Goal: Task Accomplishment & Management: Manage account settings

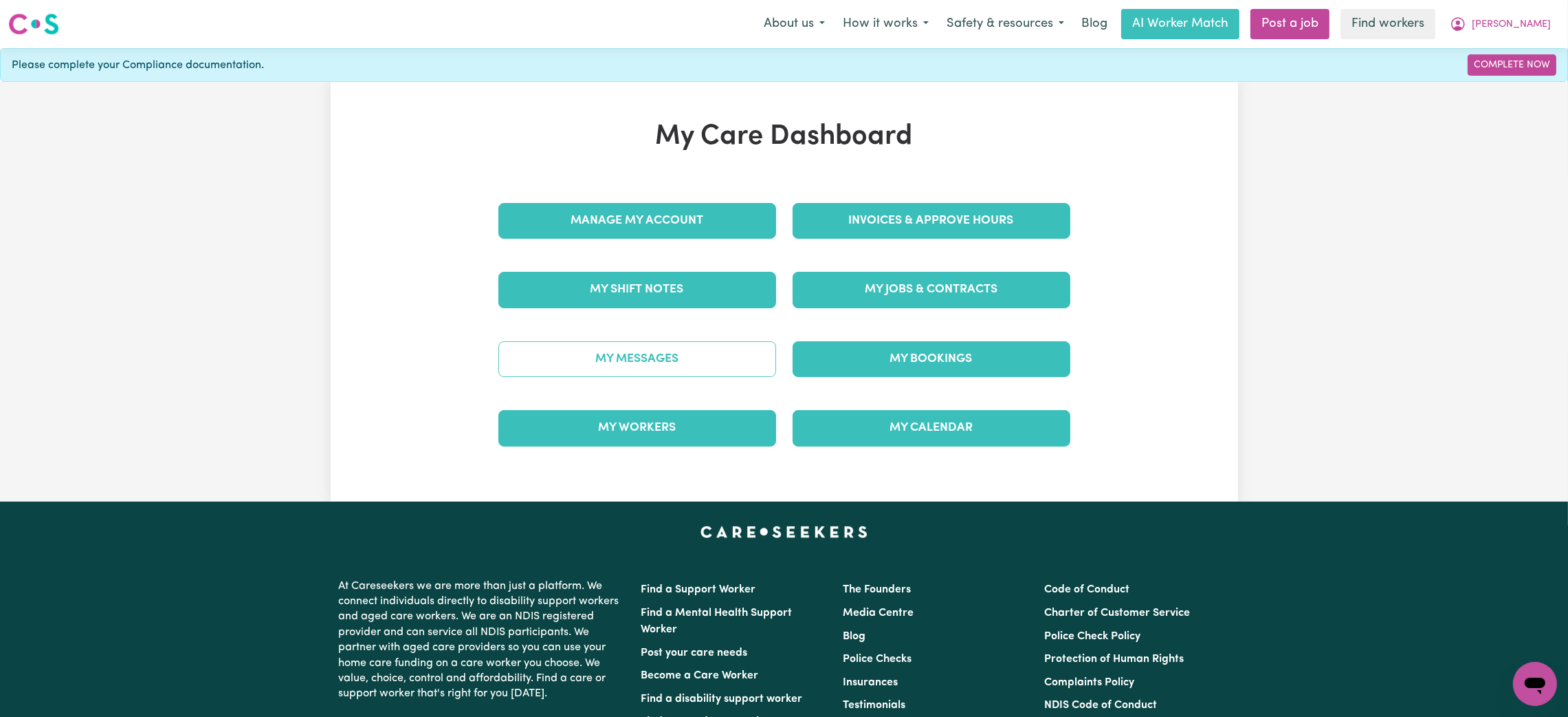
click at [675, 345] on link "My Messages" at bounding box center [637, 358] width 277 height 36
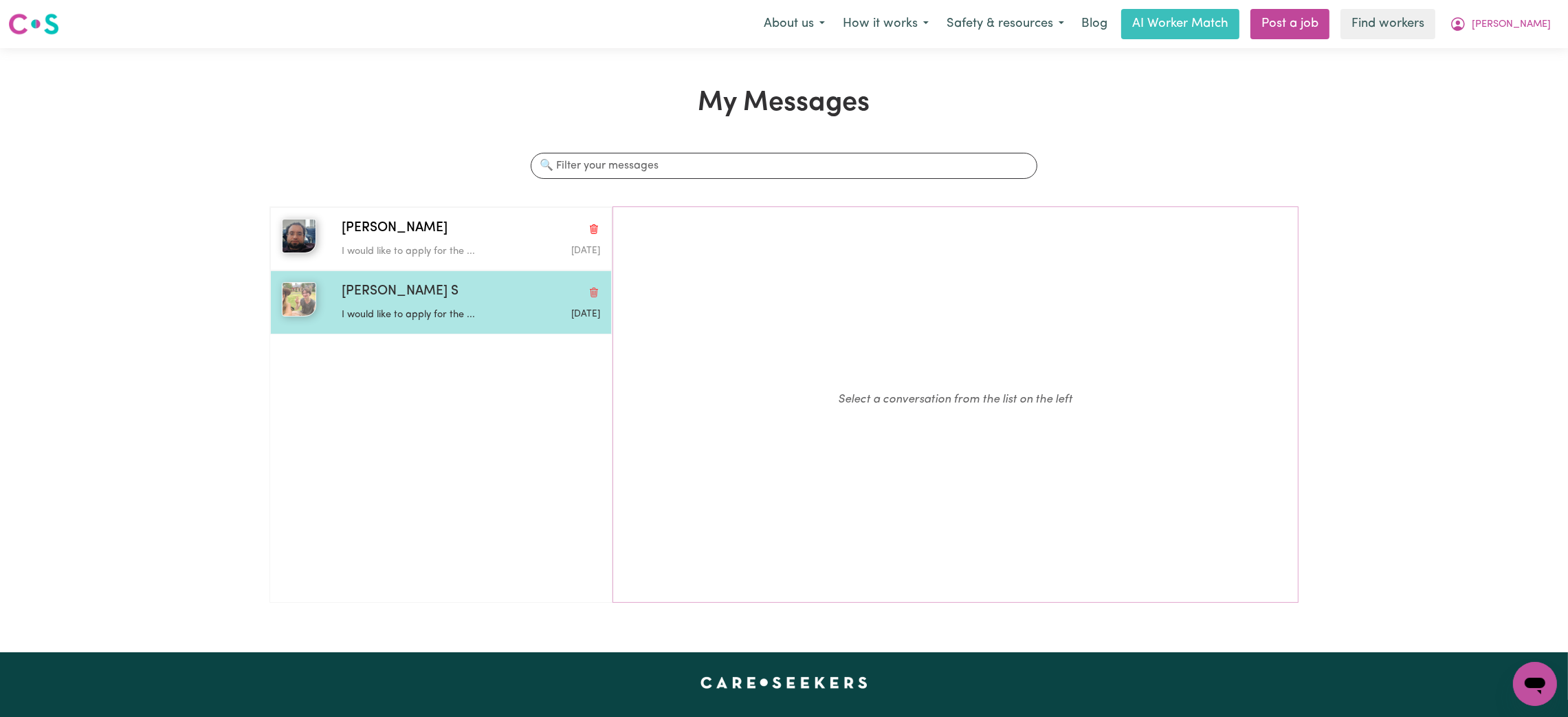
click at [431, 290] on div "Darcy S" at bounding box center [470, 292] width 258 height 20
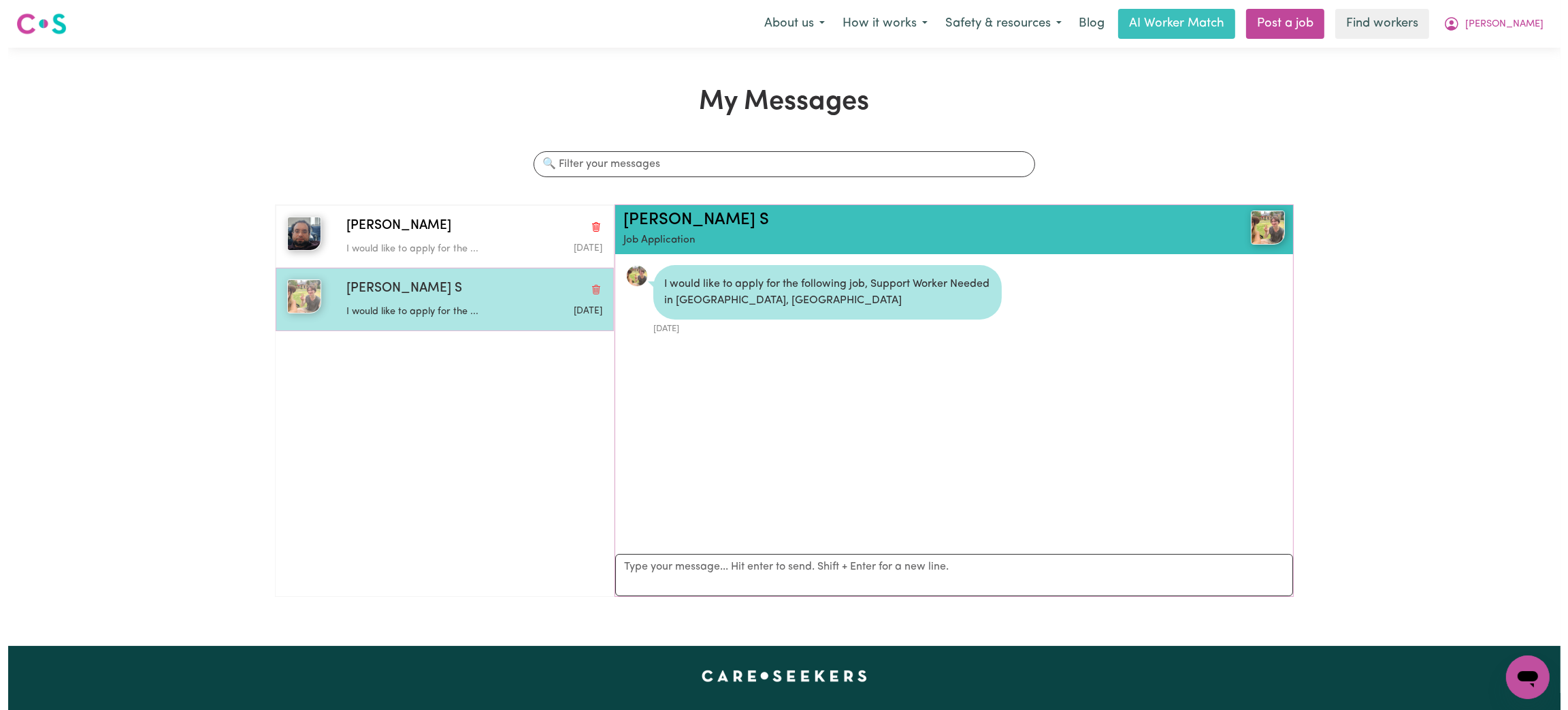
scroll to position [8, 0]
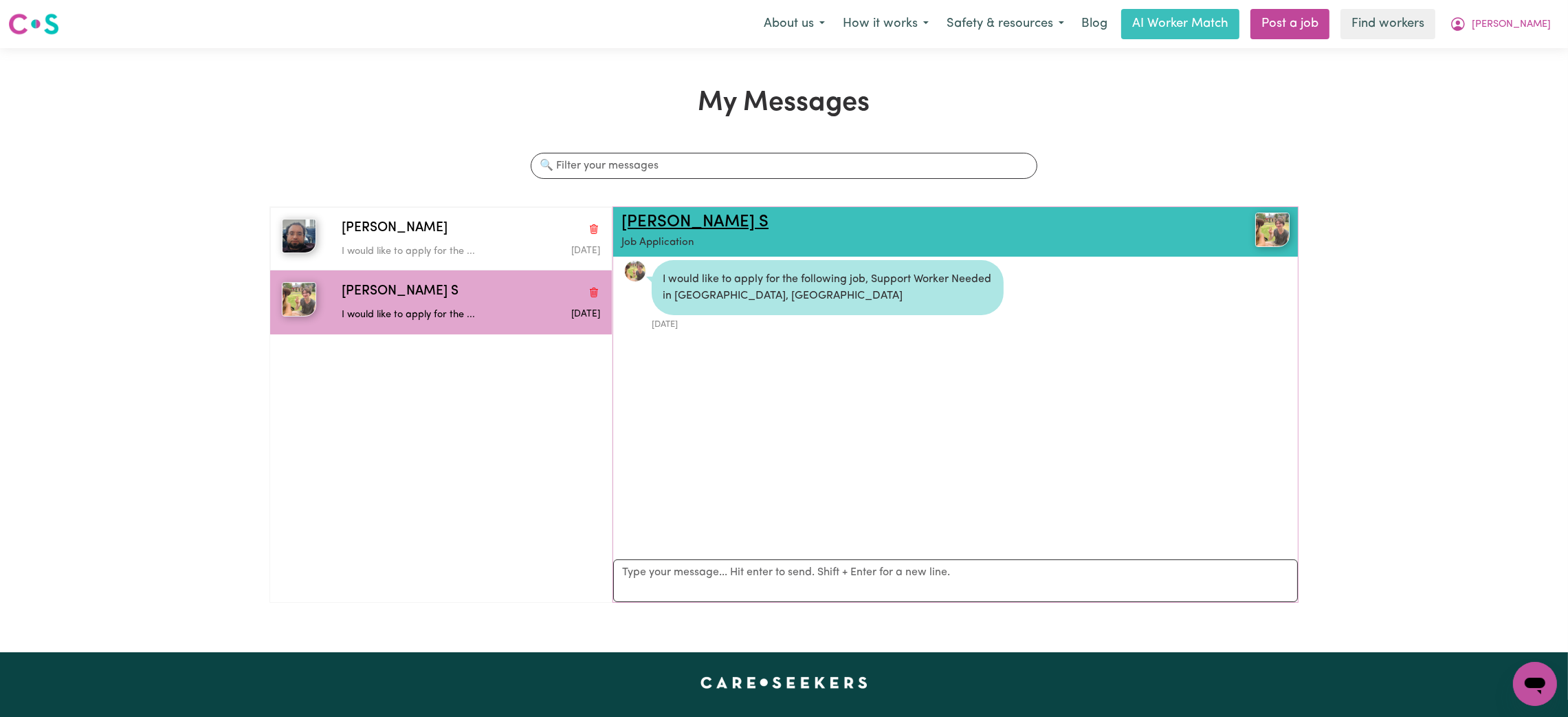
click at [640, 223] on link "Darcy S" at bounding box center [694, 222] width 147 height 17
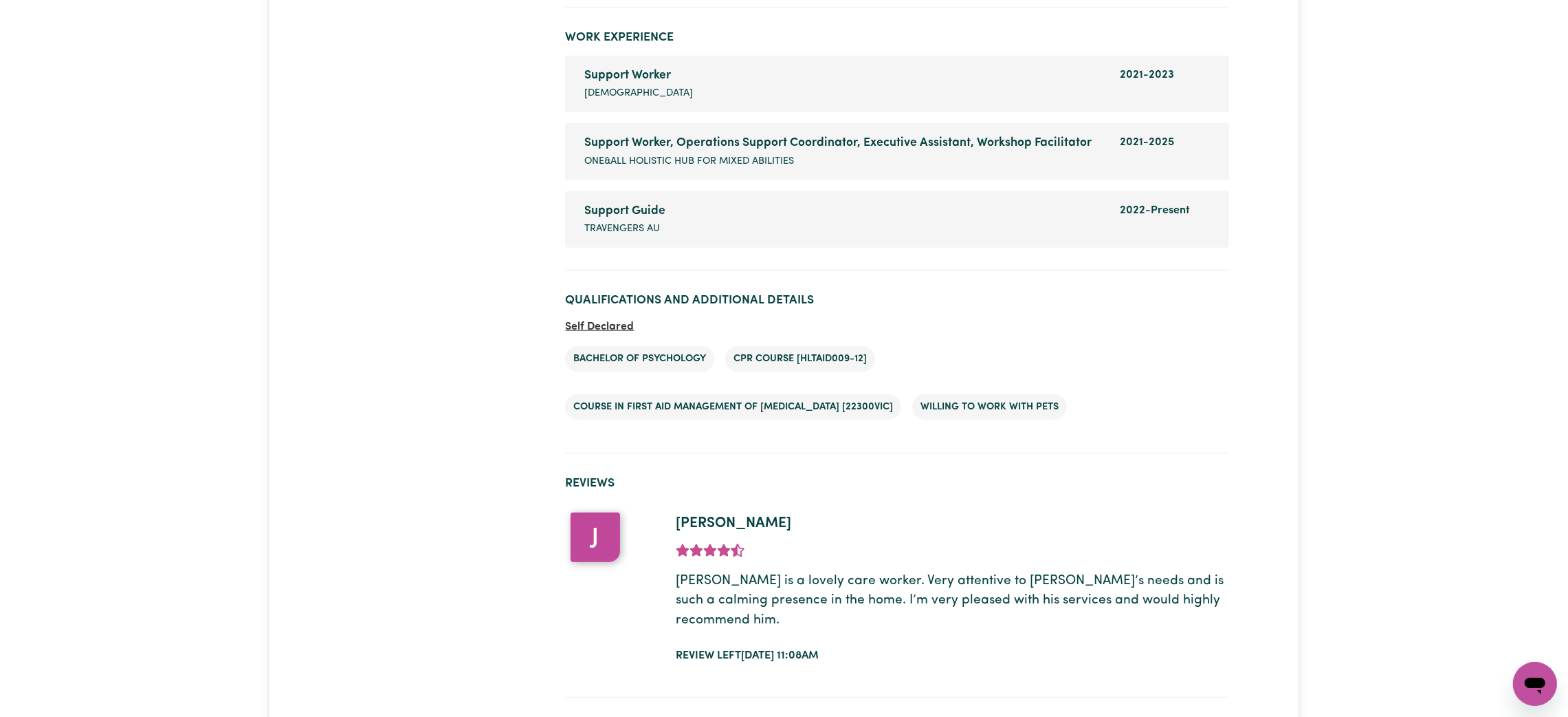
scroll to position [2372, 0]
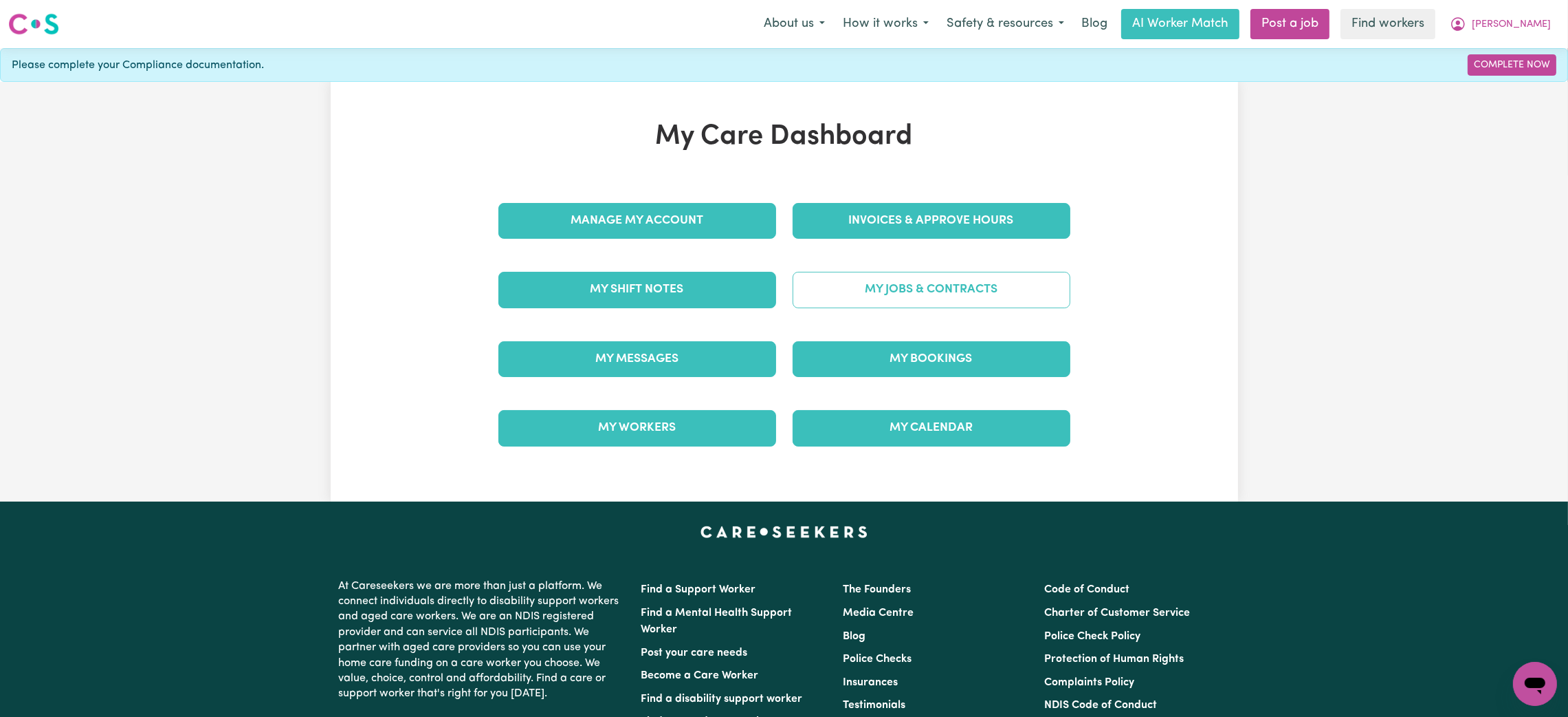
click at [857, 284] on link "My Jobs & Contracts" at bounding box center [932, 289] width 277 height 36
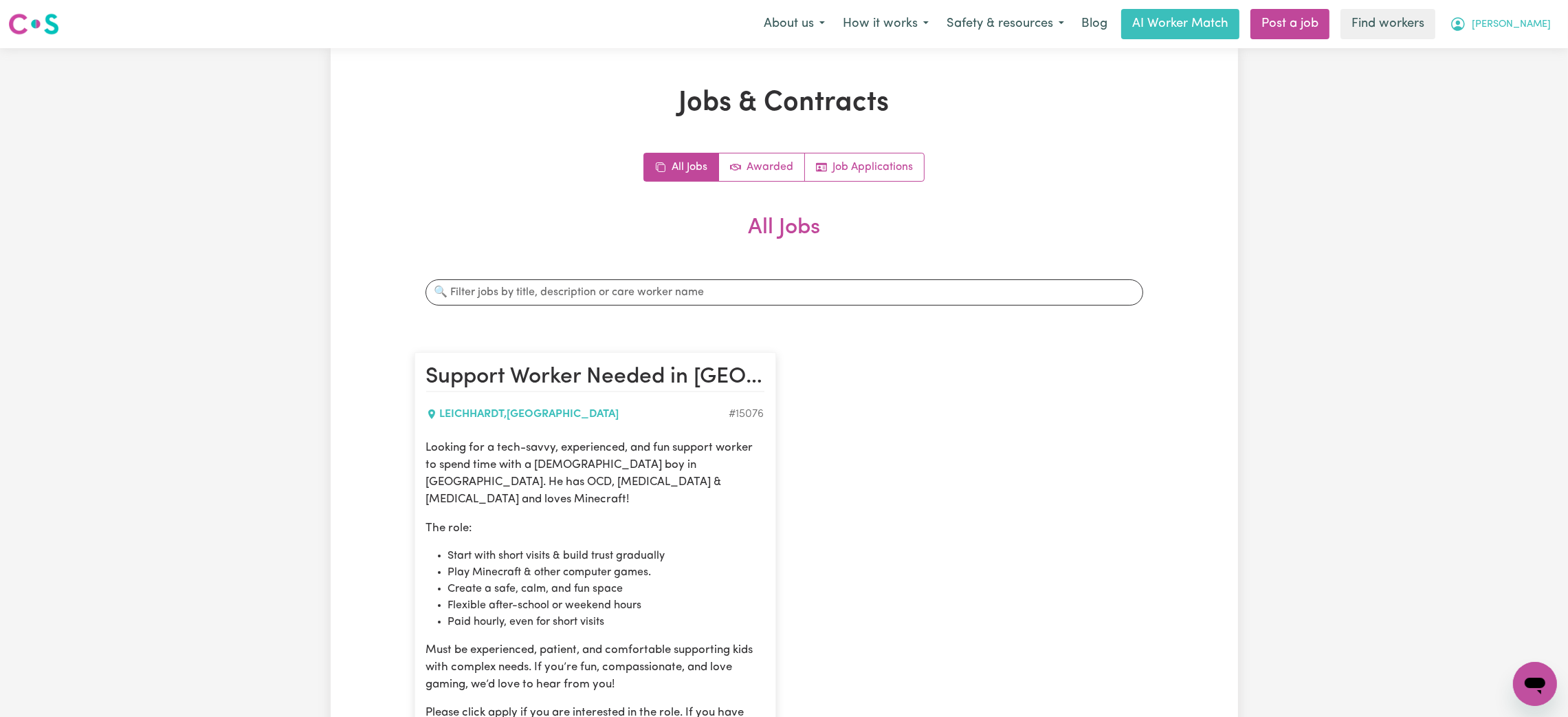
click at [1529, 21] on span "[PERSON_NAME]" at bounding box center [1511, 25] width 79 height 15
click at [1532, 47] on link "My Dashboard" at bounding box center [1504, 53] width 108 height 26
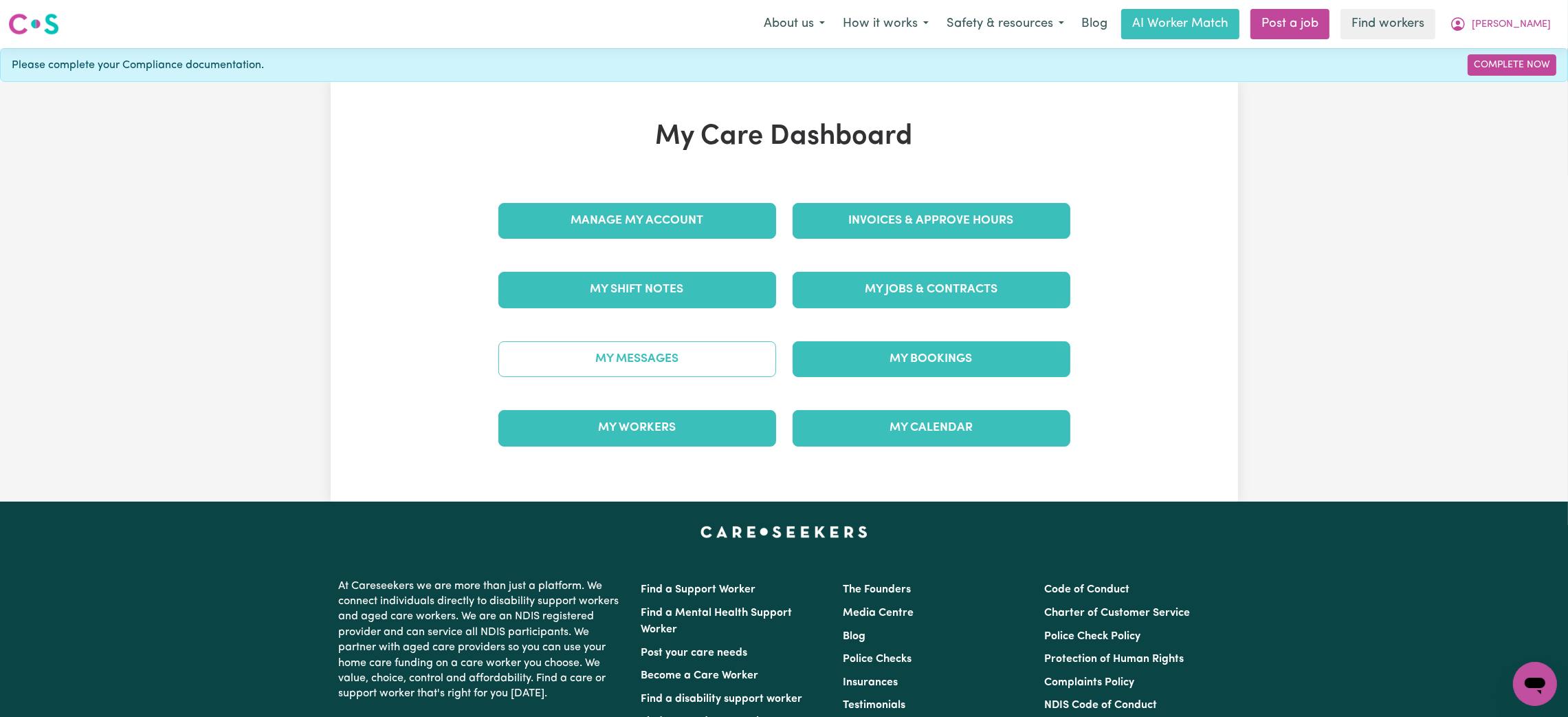
click at [588, 355] on link "My Messages" at bounding box center [637, 358] width 277 height 36
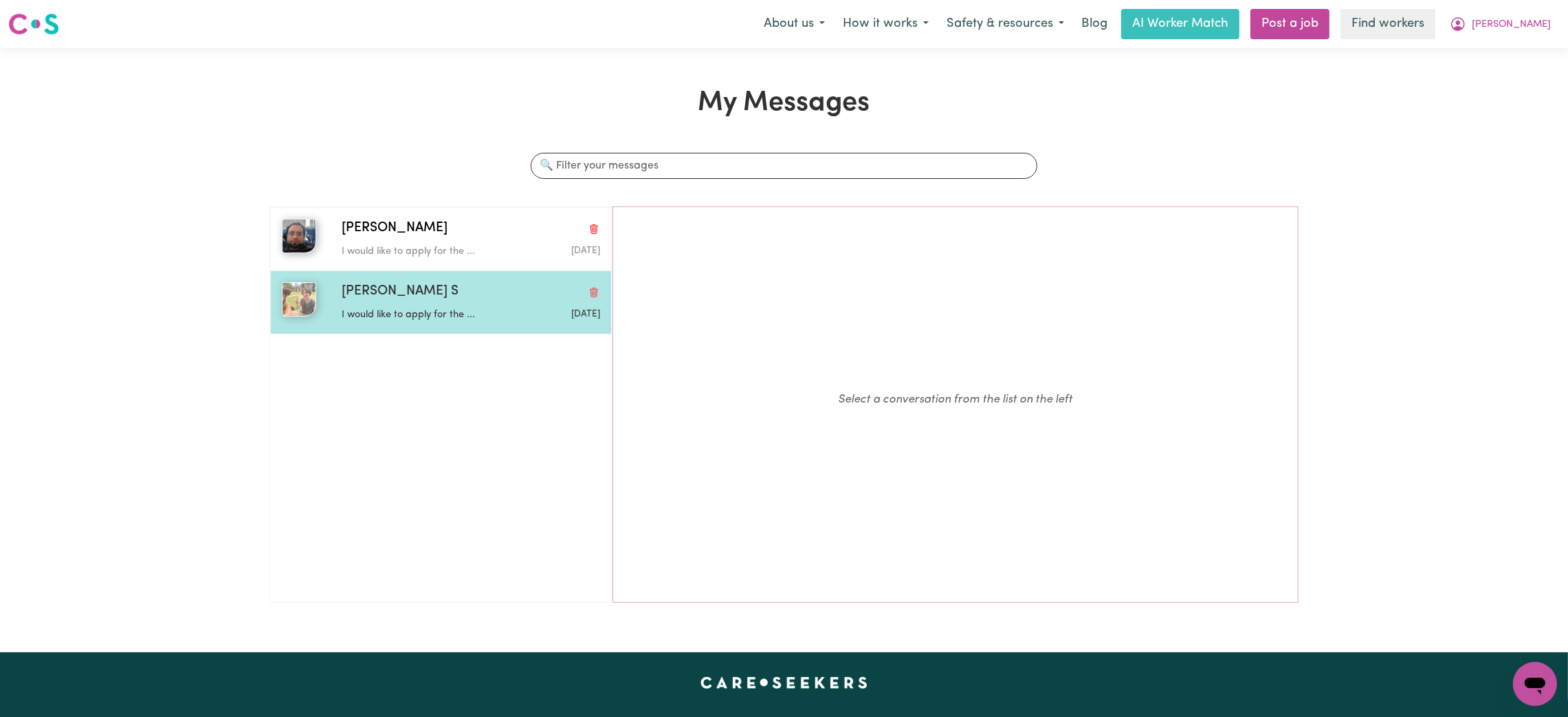
click at [393, 301] on div "[PERSON_NAME] S" at bounding box center [470, 292] width 258 height 20
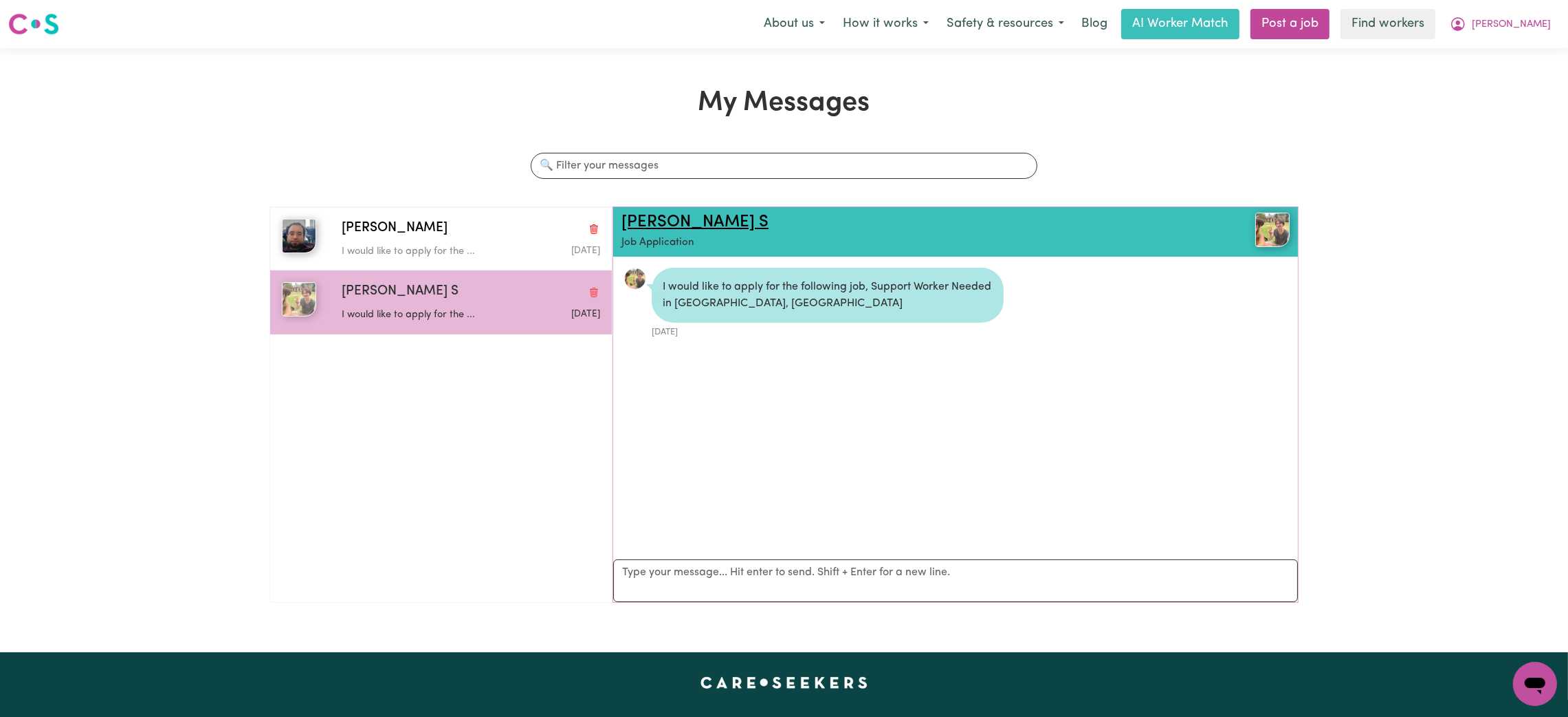
scroll to position [8, 0]
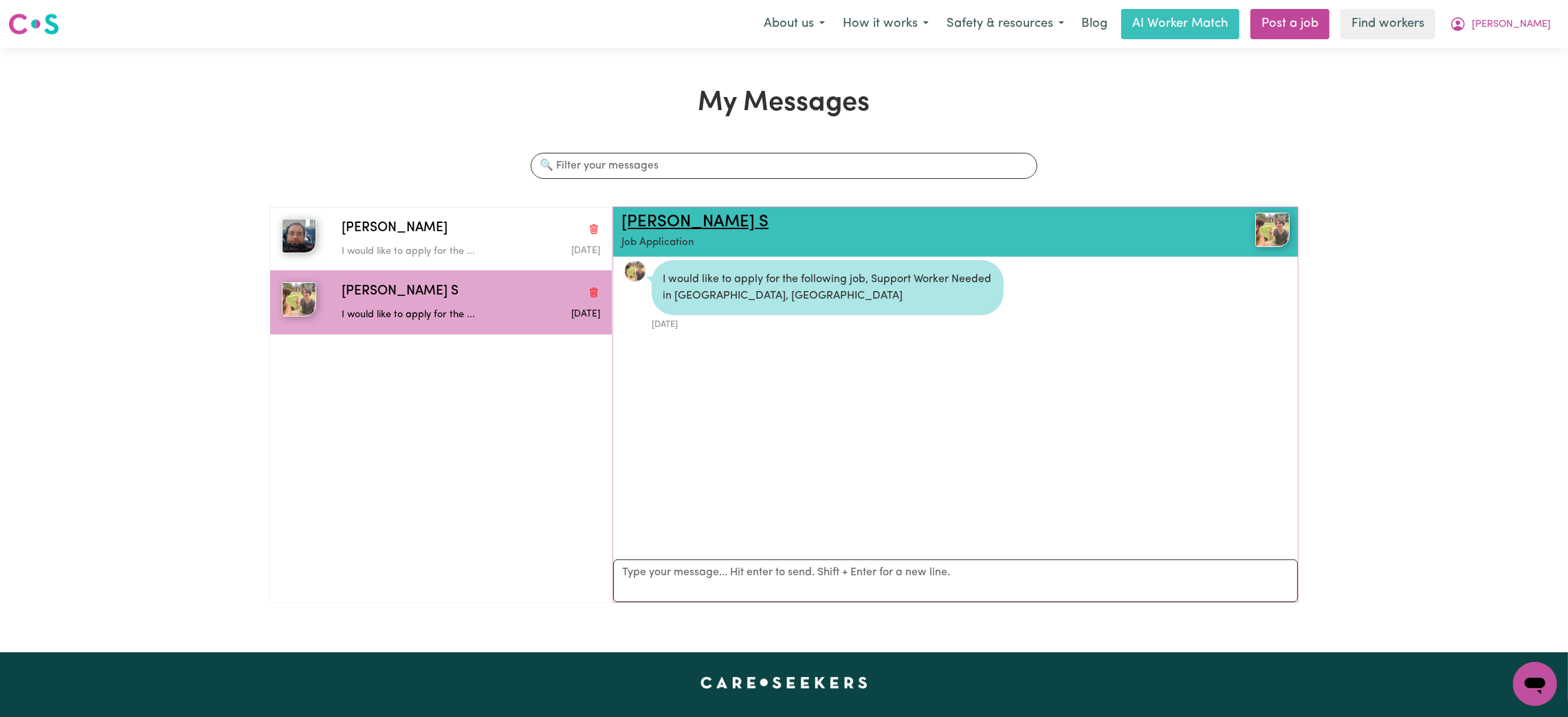
click at [646, 217] on link "[PERSON_NAME] S" at bounding box center [694, 222] width 147 height 17
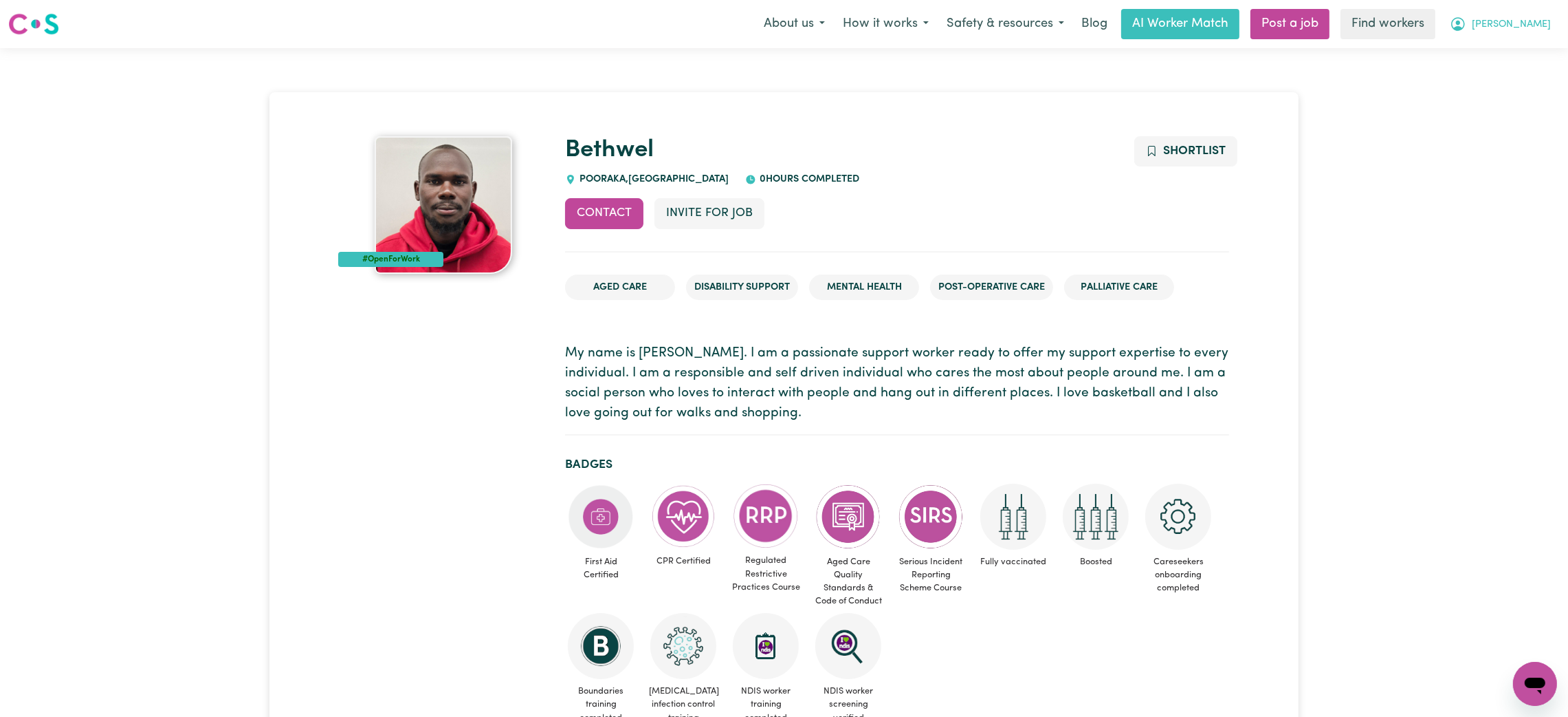
click at [1529, 31] on span "[PERSON_NAME]" at bounding box center [1511, 25] width 79 height 15
click at [1522, 43] on link "My Dashboard" at bounding box center [1504, 53] width 108 height 26
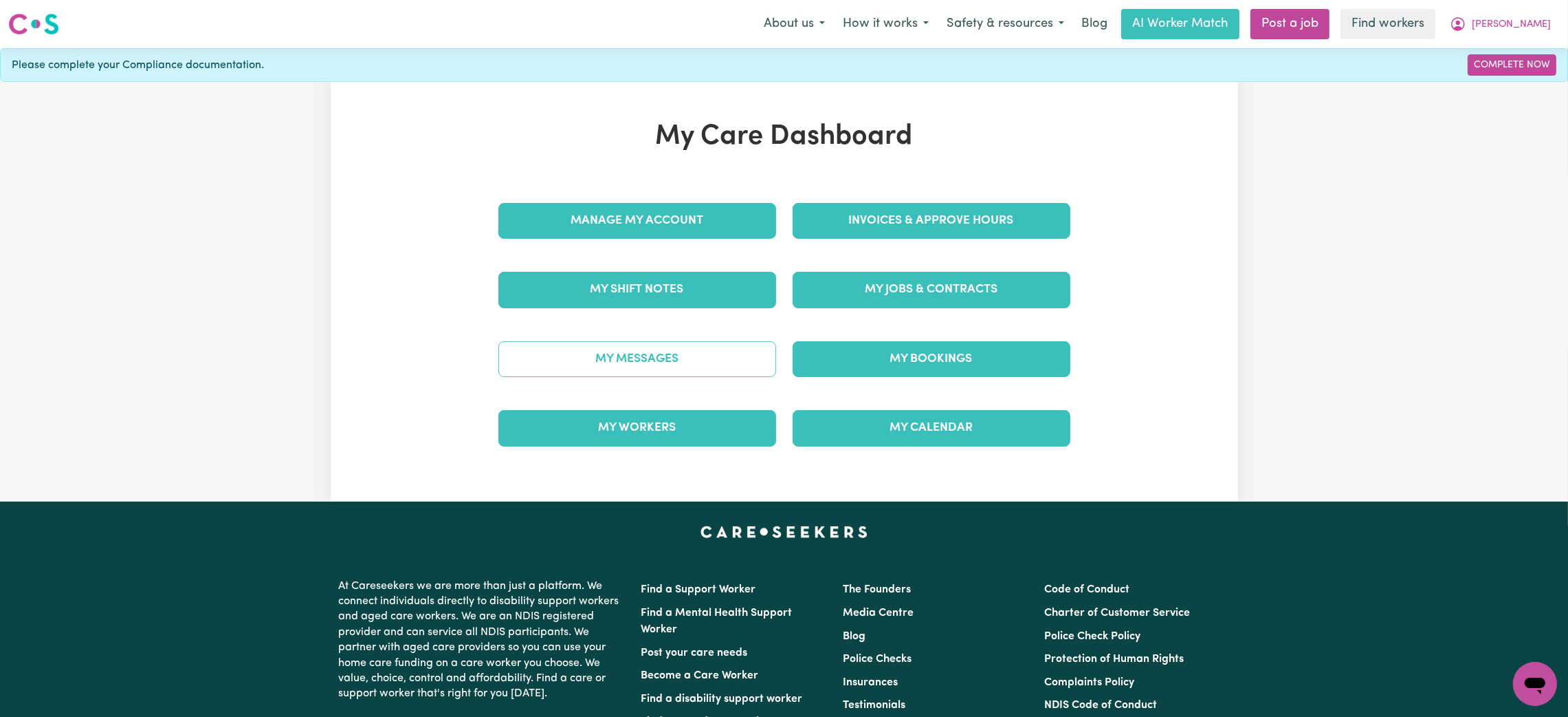
click at [644, 362] on link "My Messages" at bounding box center [637, 358] width 277 height 36
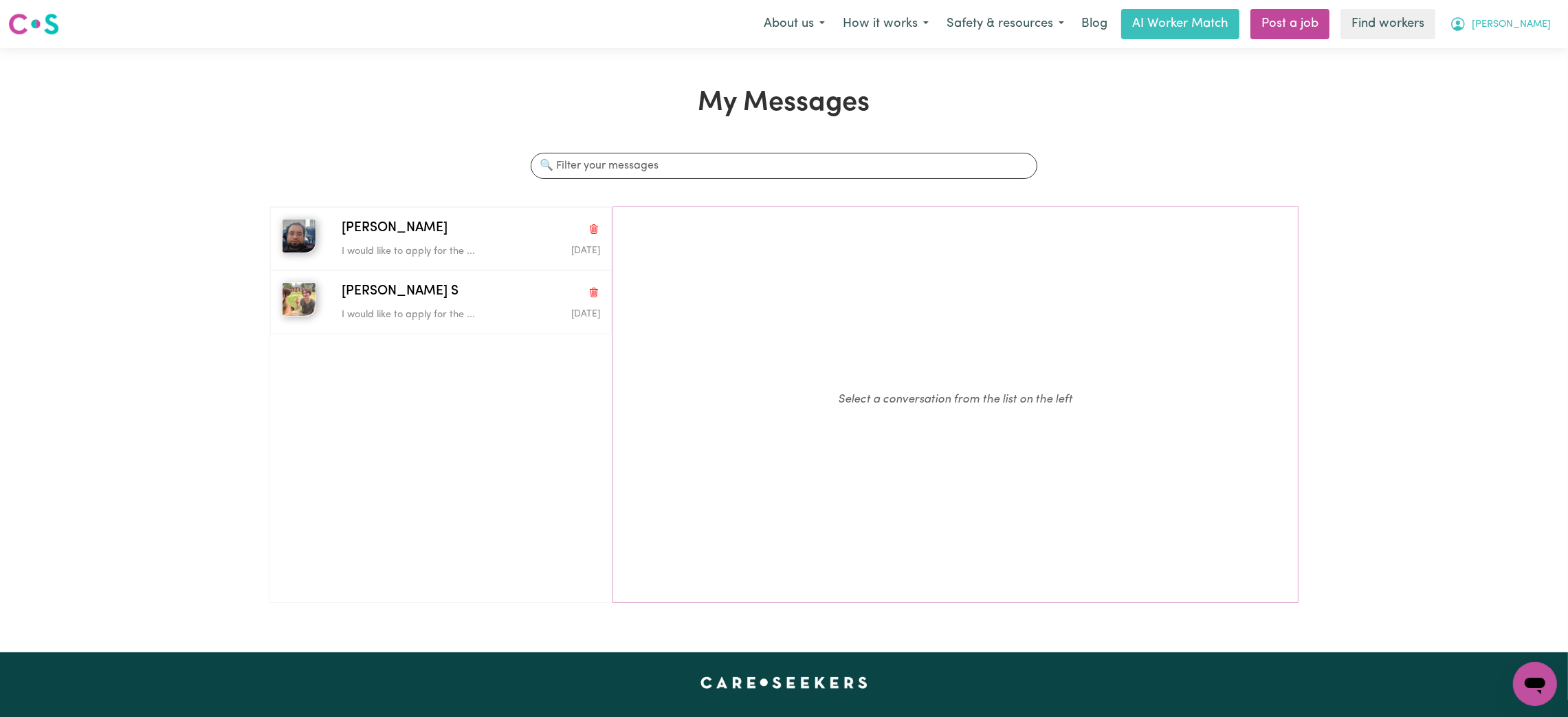
click at [1534, 26] on span "[PERSON_NAME]" at bounding box center [1511, 25] width 79 height 15
click at [1481, 61] on link "My Dashboard" at bounding box center [1504, 53] width 108 height 26
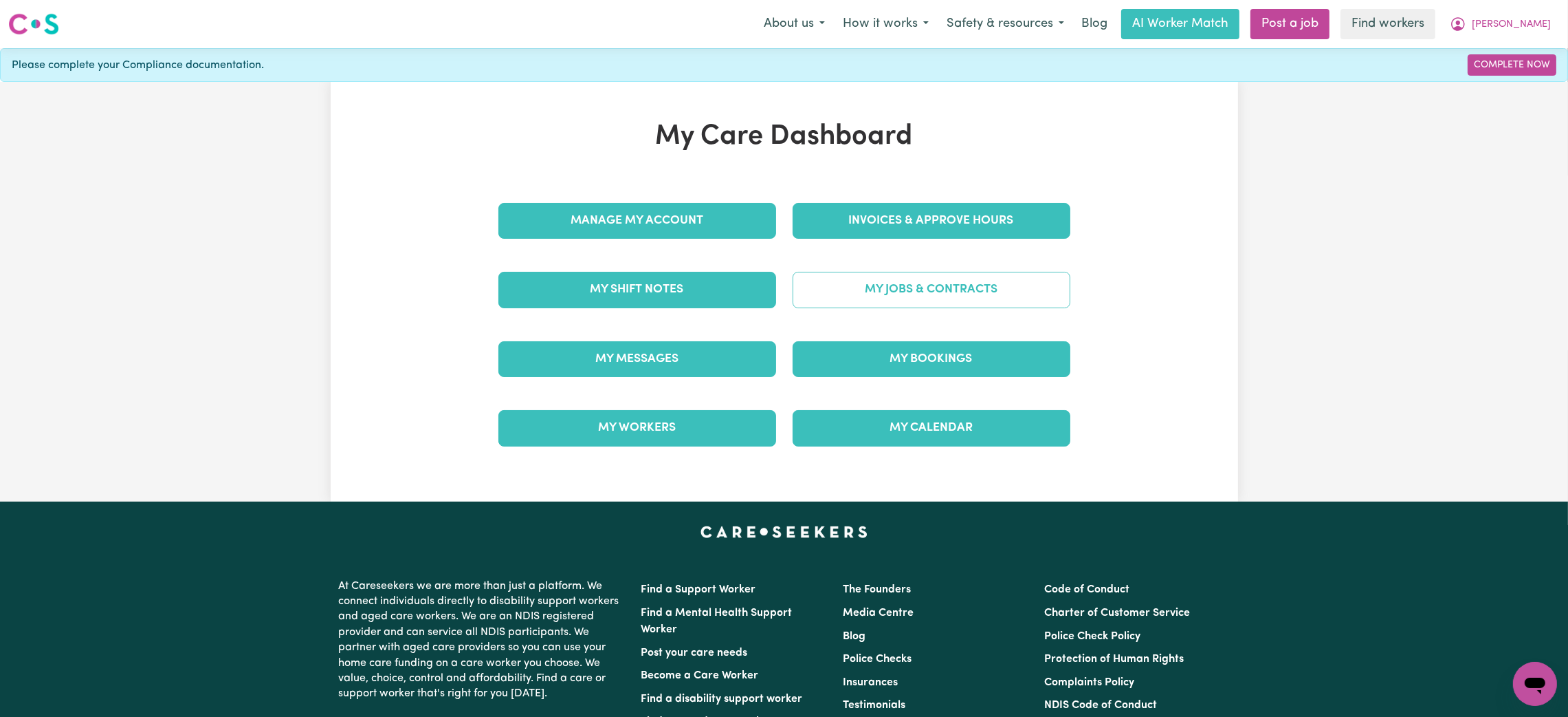
click at [877, 287] on link "My Jobs & Contracts" at bounding box center [932, 289] width 277 height 36
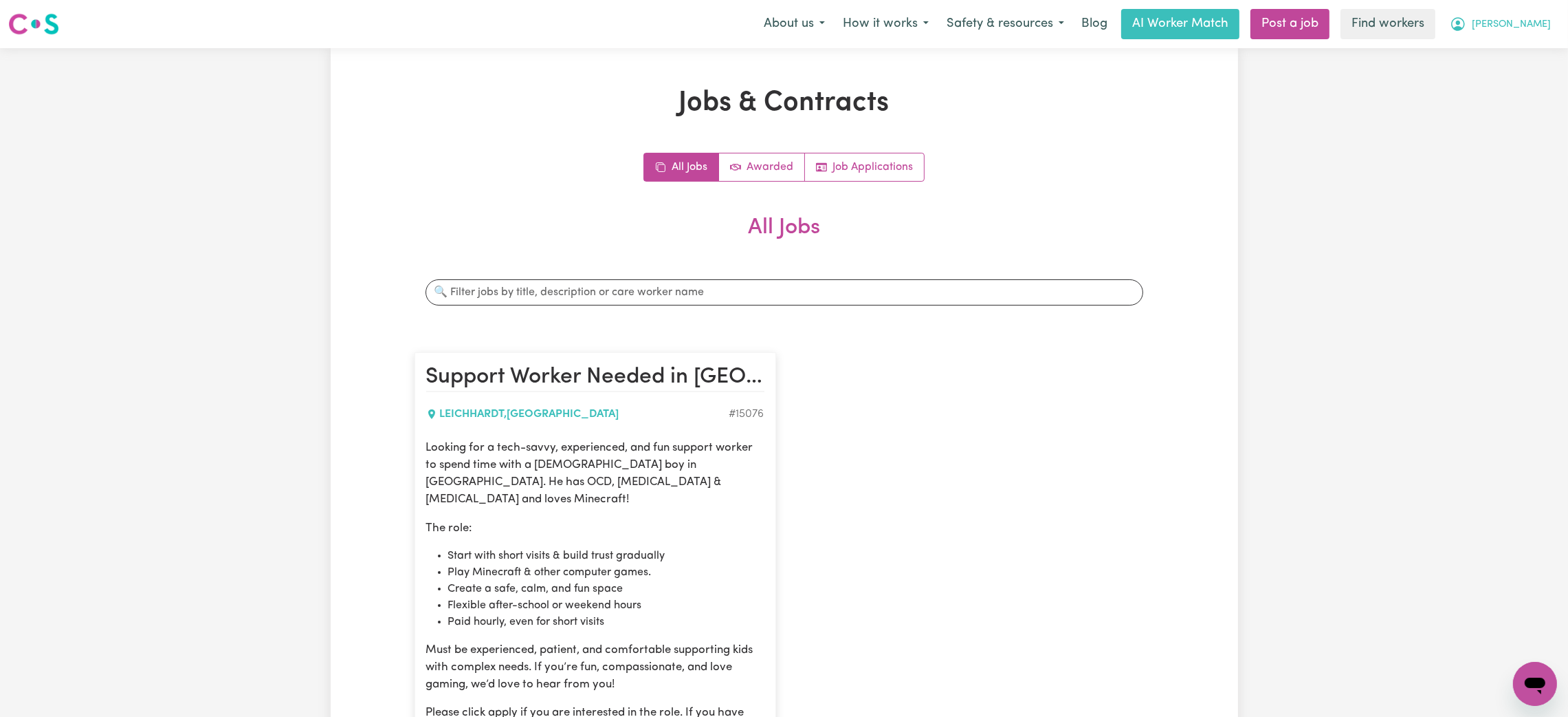
drag, startPoint x: 1540, startPoint y: 32, endPoint x: 1531, endPoint y: 37, distance: 10.3
click at [1540, 33] on button "[PERSON_NAME]" at bounding box center [1500, 24] width 119 height 29
click at [1509, 82] on link "Logout" at bounding box center [1504, 79] width 108 height 26
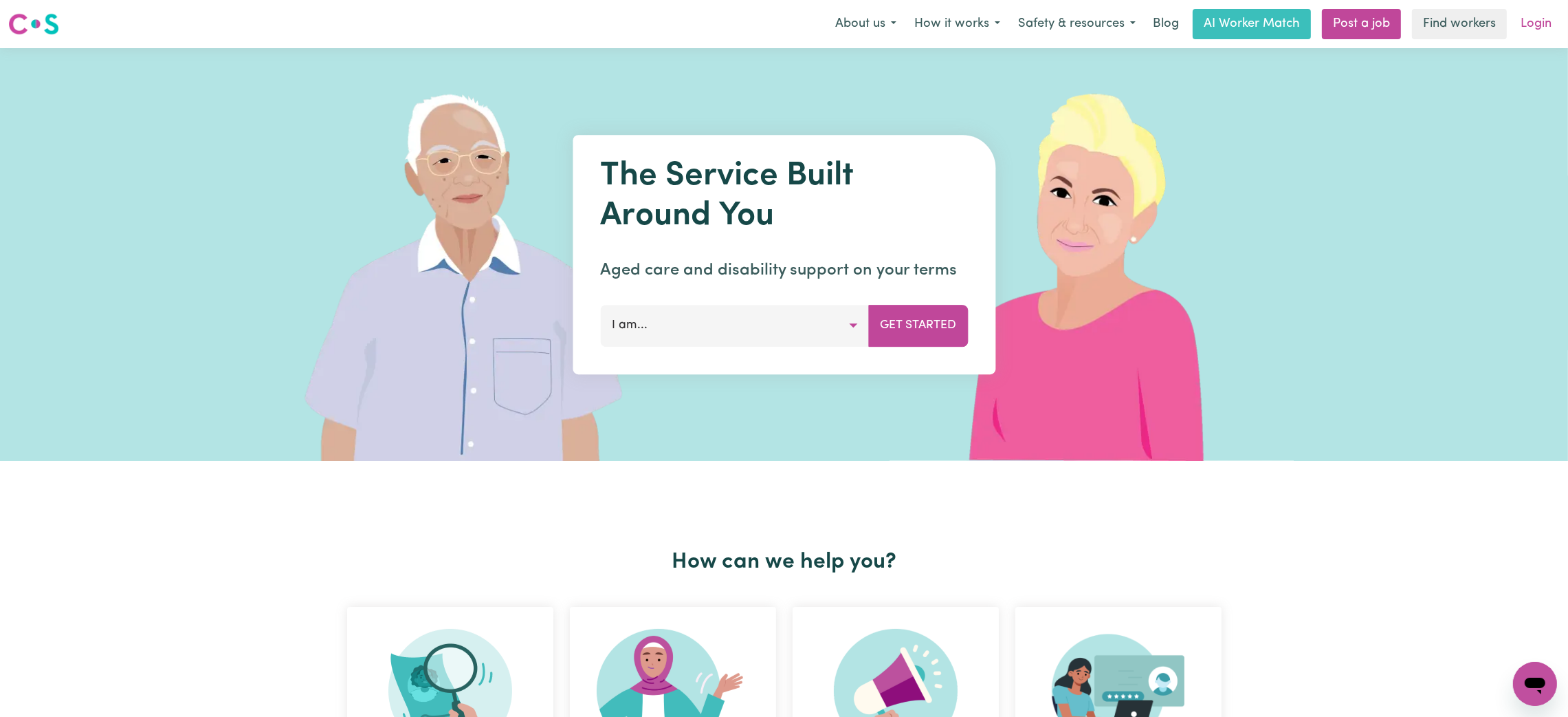
click at [1527, 24] on link "Login" at bounding box center [1536, 24] width 47 height 31
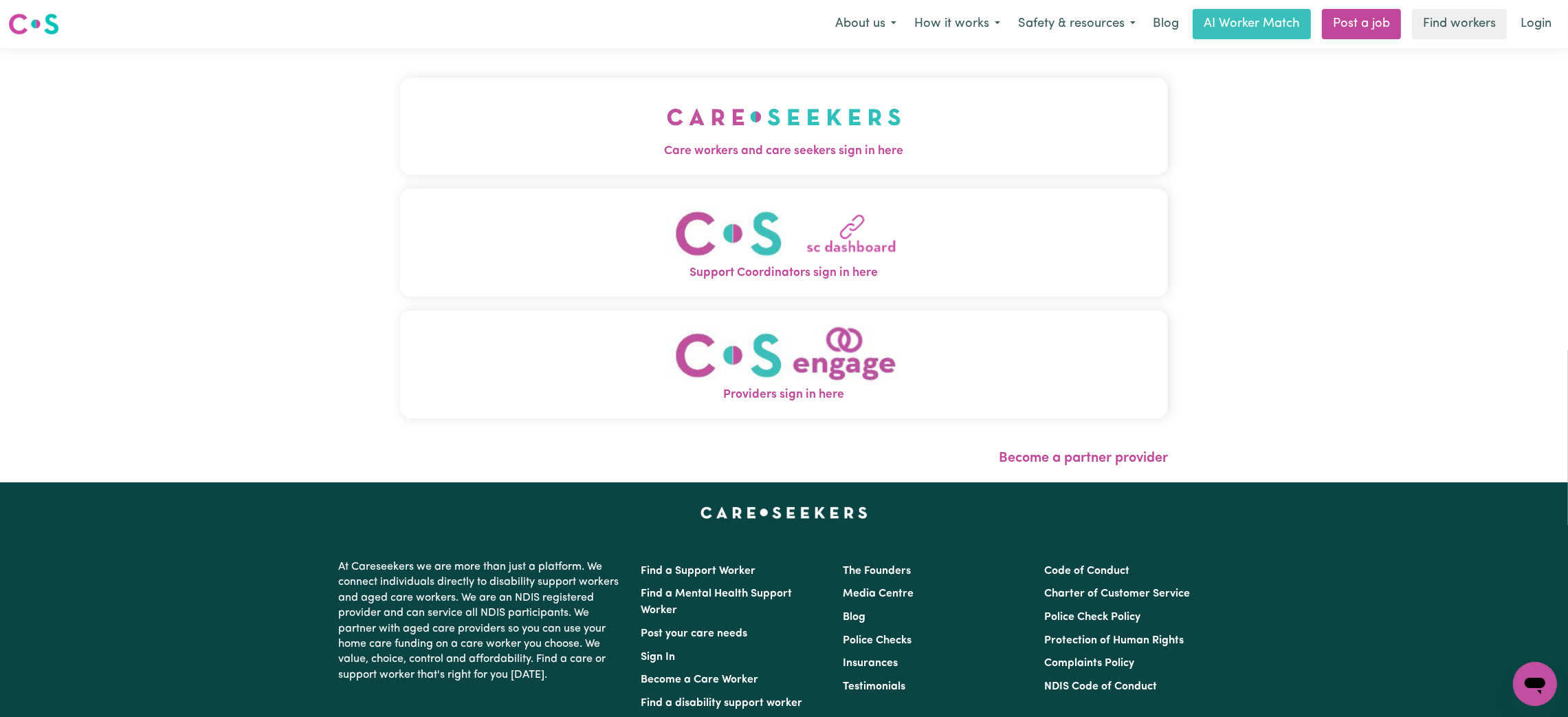
click at [615, 169] on button "Care workers and care seekers sign in here" at bounding box center [784, 126] width 768 height 96
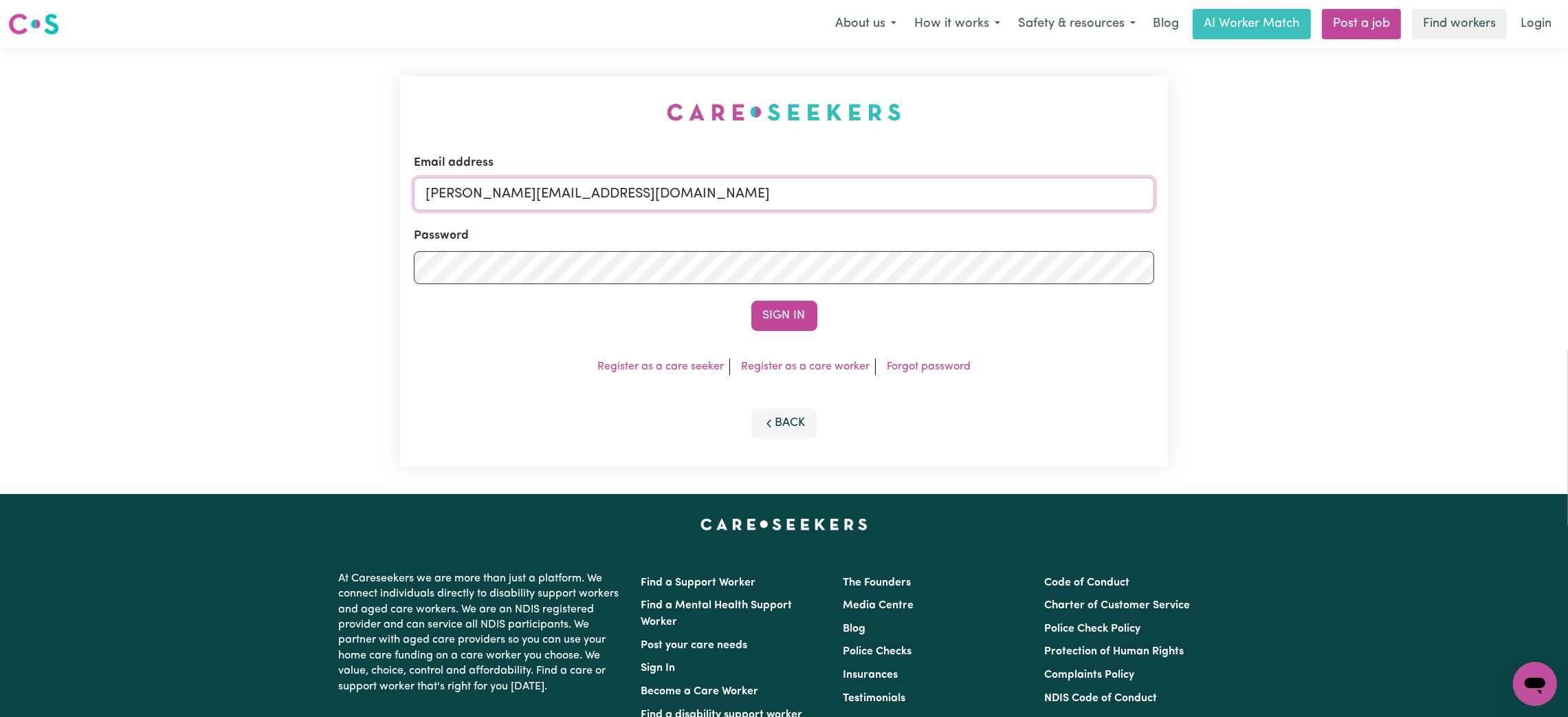
click at [572, 192] on input "[PERSON_NAME][EMAIL_ADDRESS][DOMAIN_NAME]" at bounding box center [784, 194] width 740 height 33
drag, startPoint x: 575, startPoint y: 198, endPoint x: 877, endPoint y: 205, distance: 302.1
click at [877, 204] on input "[EMAIL_ADDRESS][PERSON_NAME][DOMAIN_NAME]" at bounding box center [784, 194] width 740 height 33
type input "[EMAIL_ADDRESS][DOMAIN_NAME]"
drag, startPoint x: 814, startPoint y: 299, endPoint x: 789, endPoint y: 320, distance: 32.6
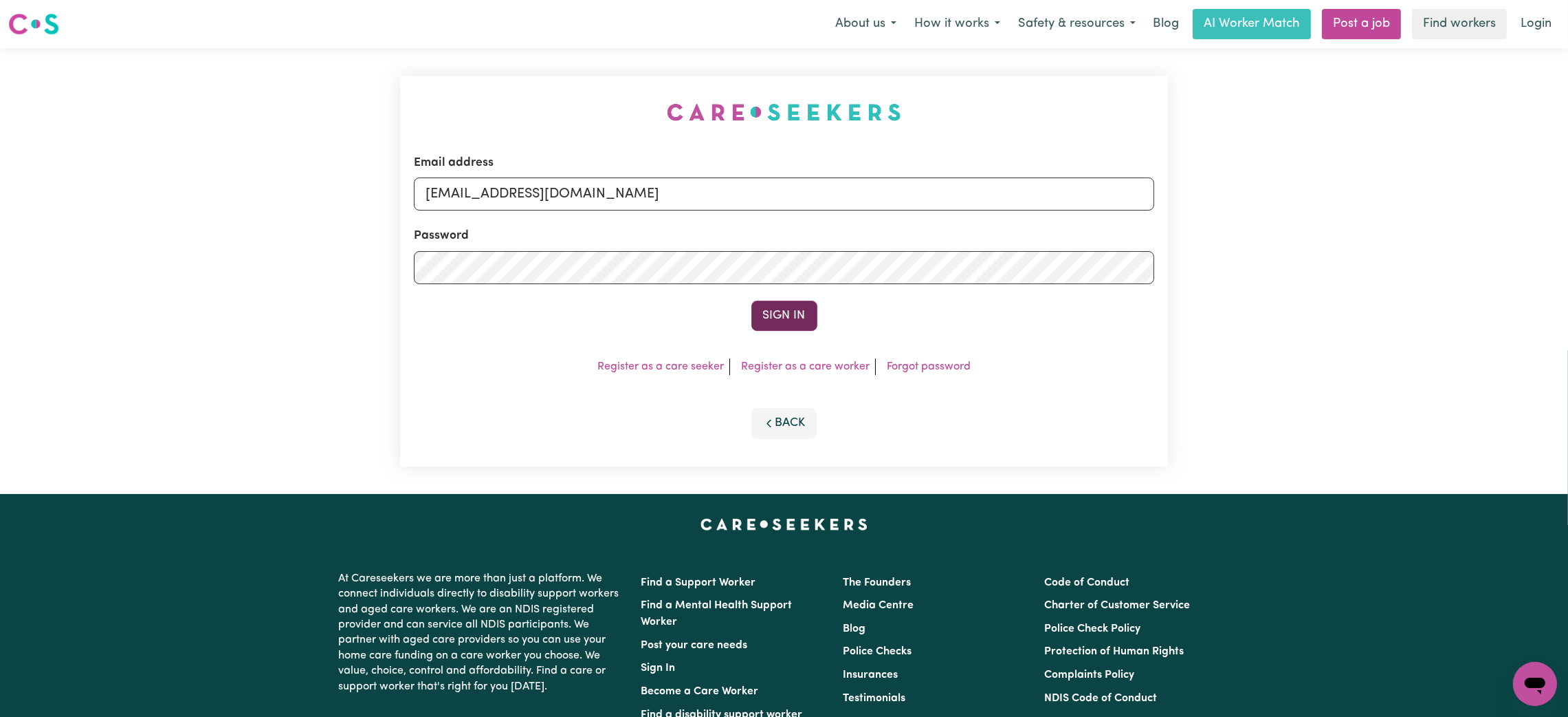
click at [814, 300] on form "Email address [EMAIL_ADDRESS][DOMAIN_NAME] Password Sign In" at bounding box center [784, 243] width 740 height 177
click at [789, 320] on button "Sign In" at bounding box center [784, 316] width 66 height 31
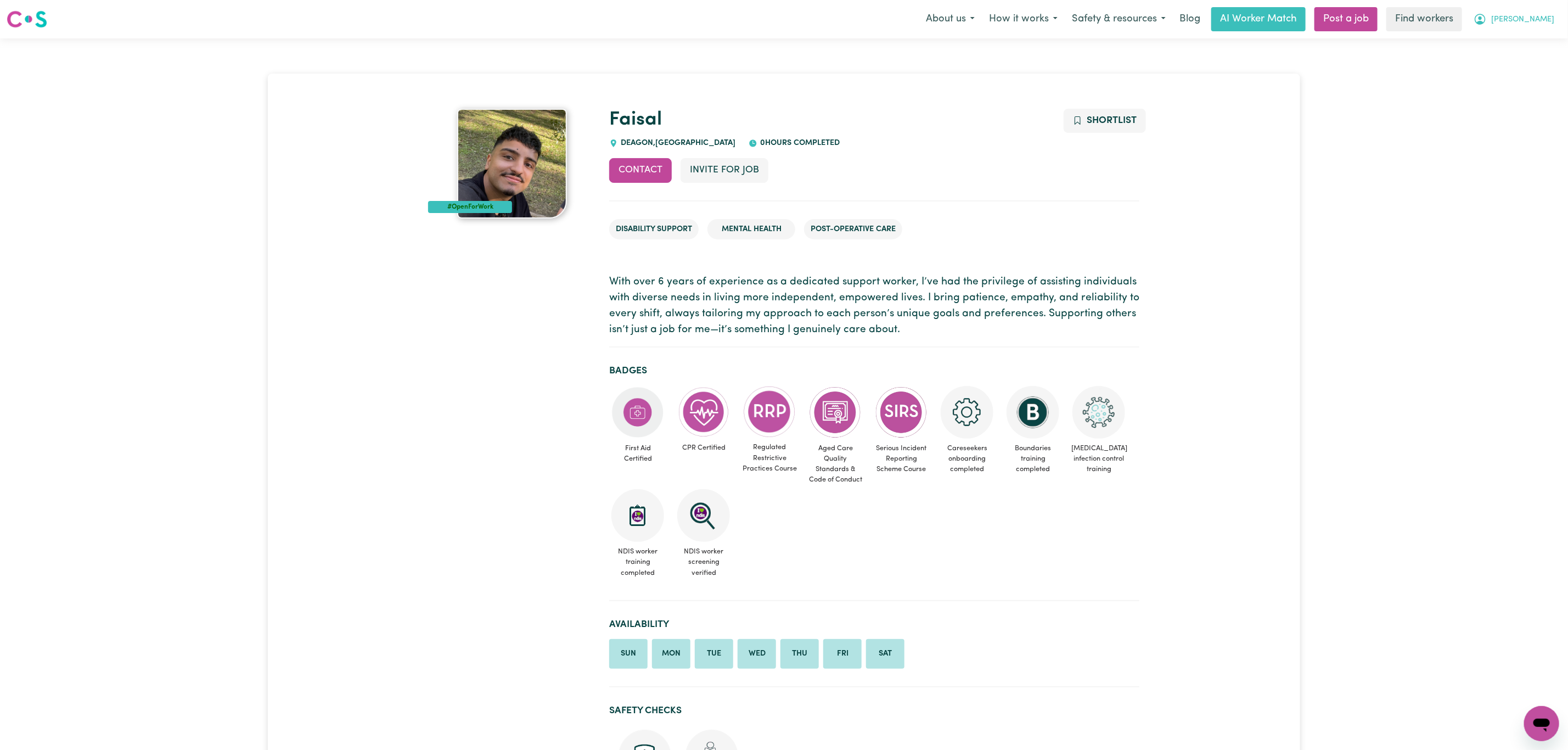
click at [1535, 21] on span "[PERSON_NAME]" at bounding box center [1523, 20] width 63 height 12
click at [1519, 63] on link "Logout" at bounding box center [1517, 63] width 86 height 21
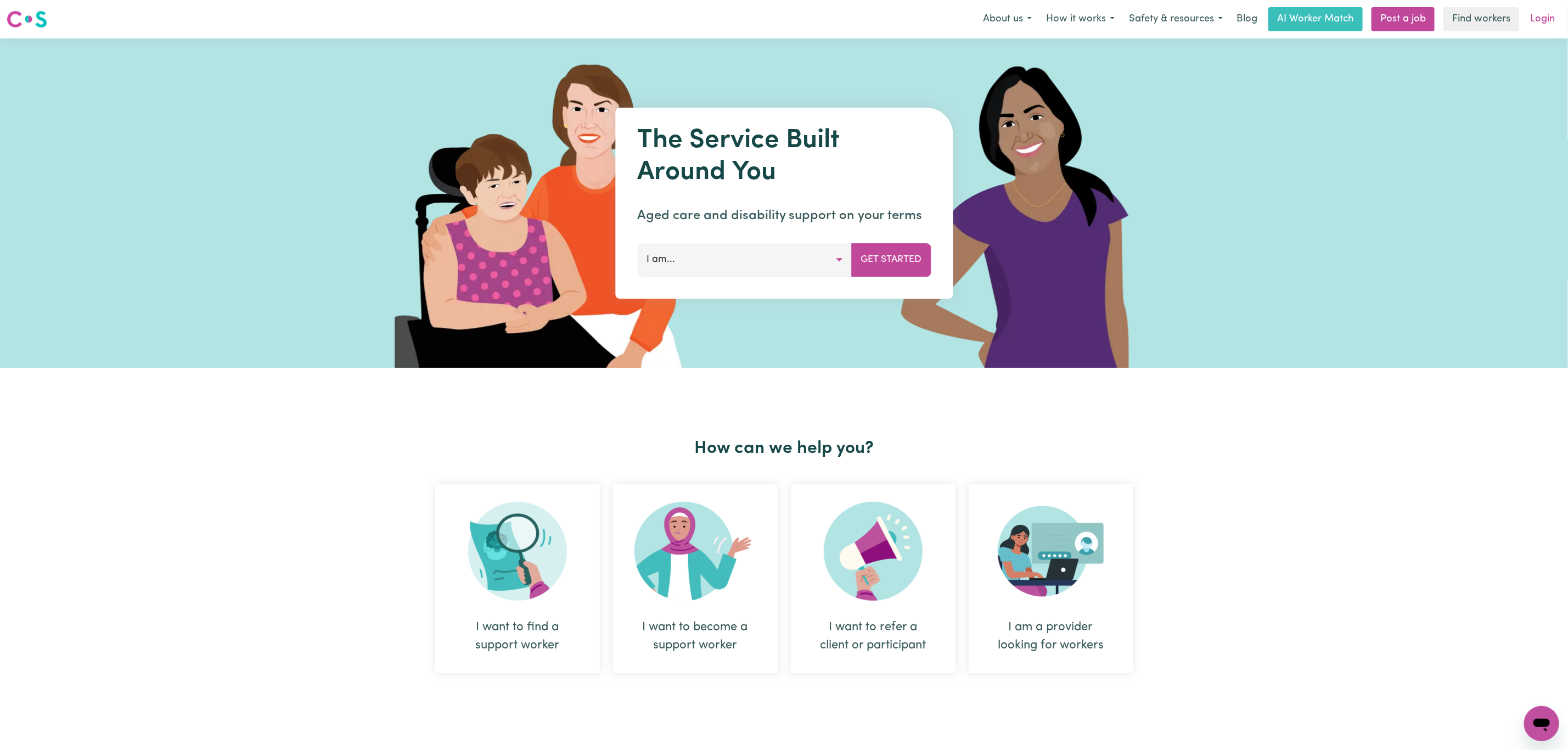
click at [1544, 21] on link "Login" at bounding box center [1542, 19] width 38 height 24
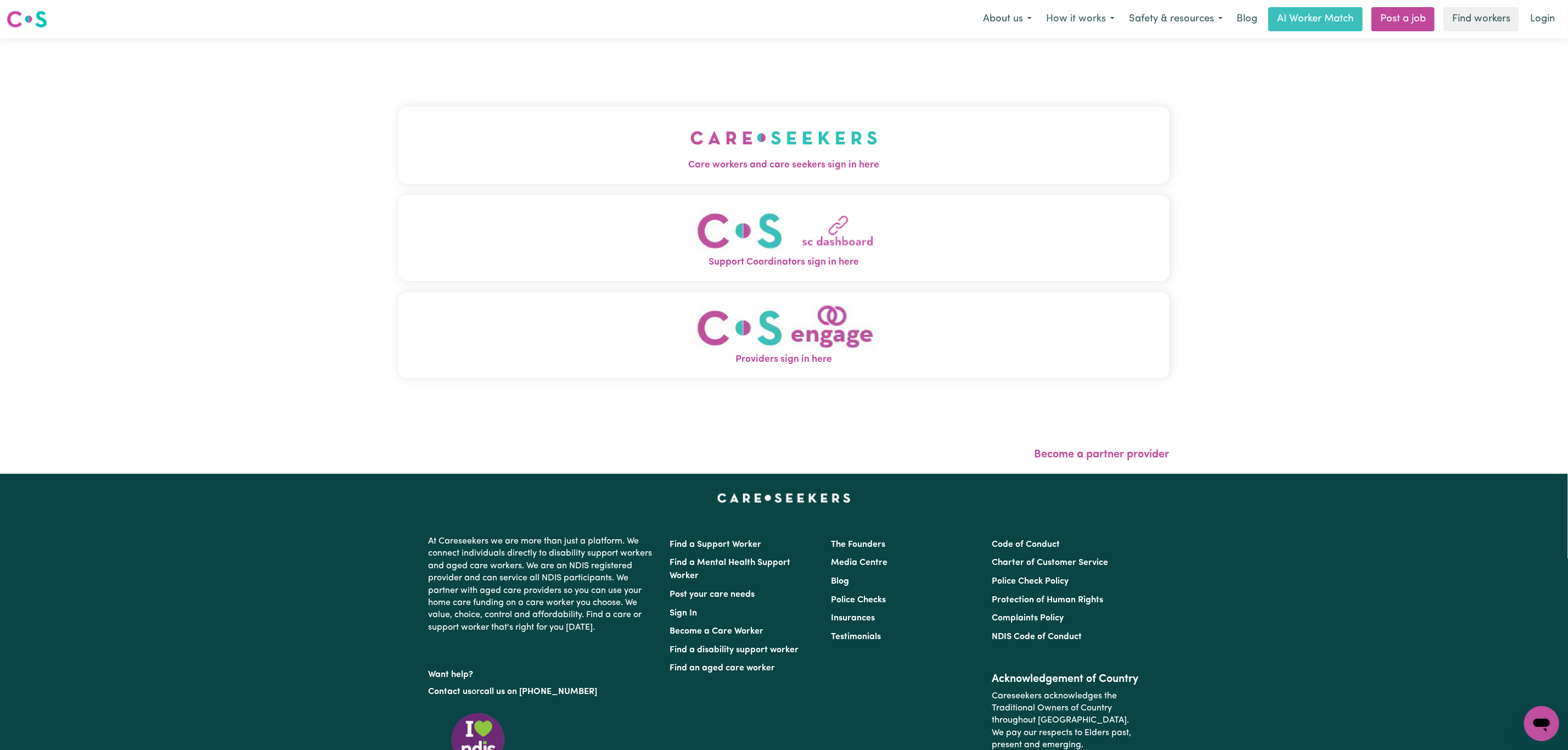
click at [644, 141] on button "Care workers and care seekers sign in here" at bounding box center [784, 145] width 771 height 77
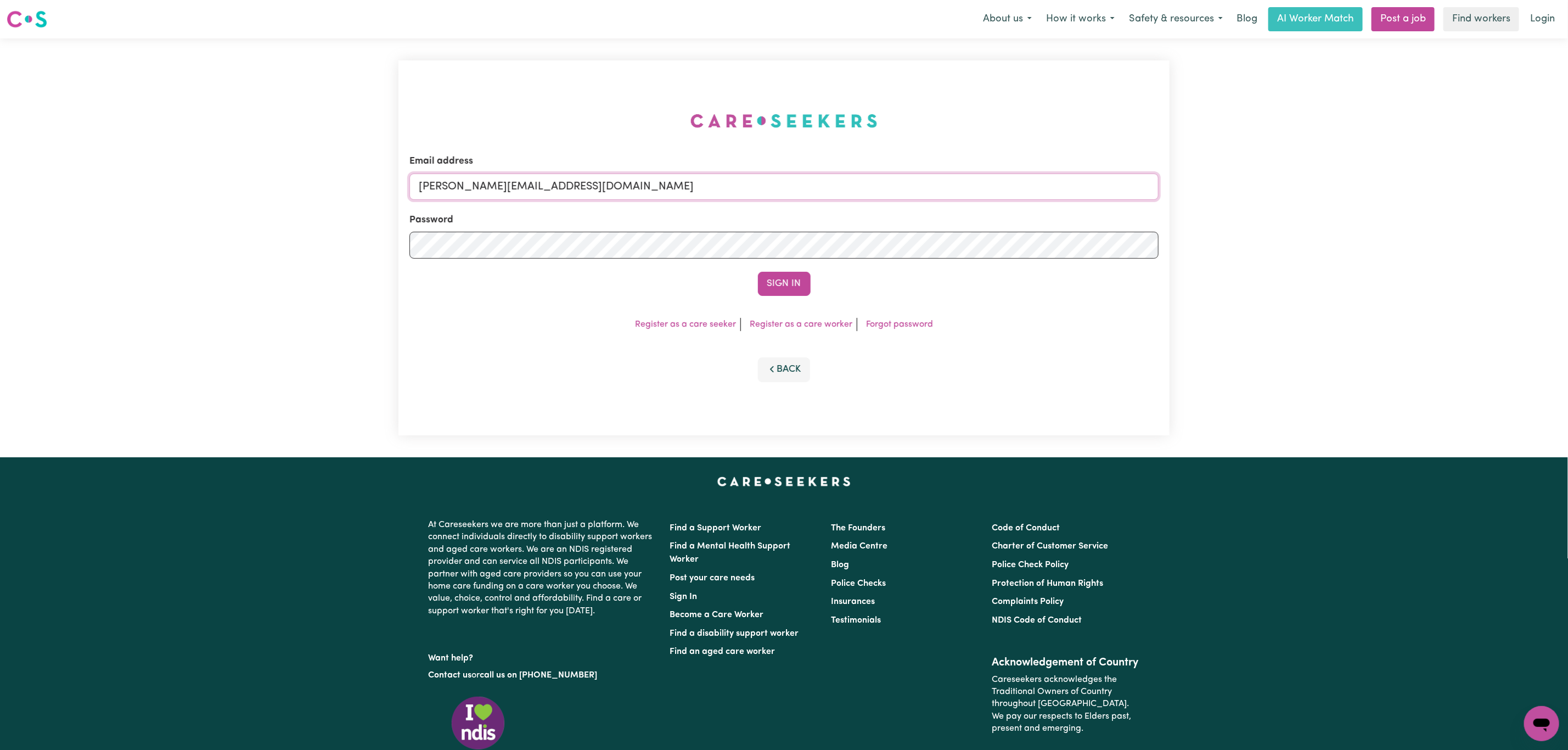
click at [542, 181] on input "[PERSON_NAME][EMAIL_ADDRESS][DOMAIN_NAME]" at bounding box center [784, 186] width 749 height 26
drag, startPoint x: 476, startPoint y: 188, endPoint x: 766, endPoint y: 198, distance: 290.2
click at [766, 196] on input "[EMAIL_ADDRESS][PERSON_NAME][DOMAIN_NAME]" at bounding box center [784, 186] width 749 height 26
type input "superuser~tinarankmore@bigpond.com"
click at [786, 269] on form "Email address superuser~tinarankmore@bigpond.com Password Sign In" at bounding box center [784, 225] width 749 height 142
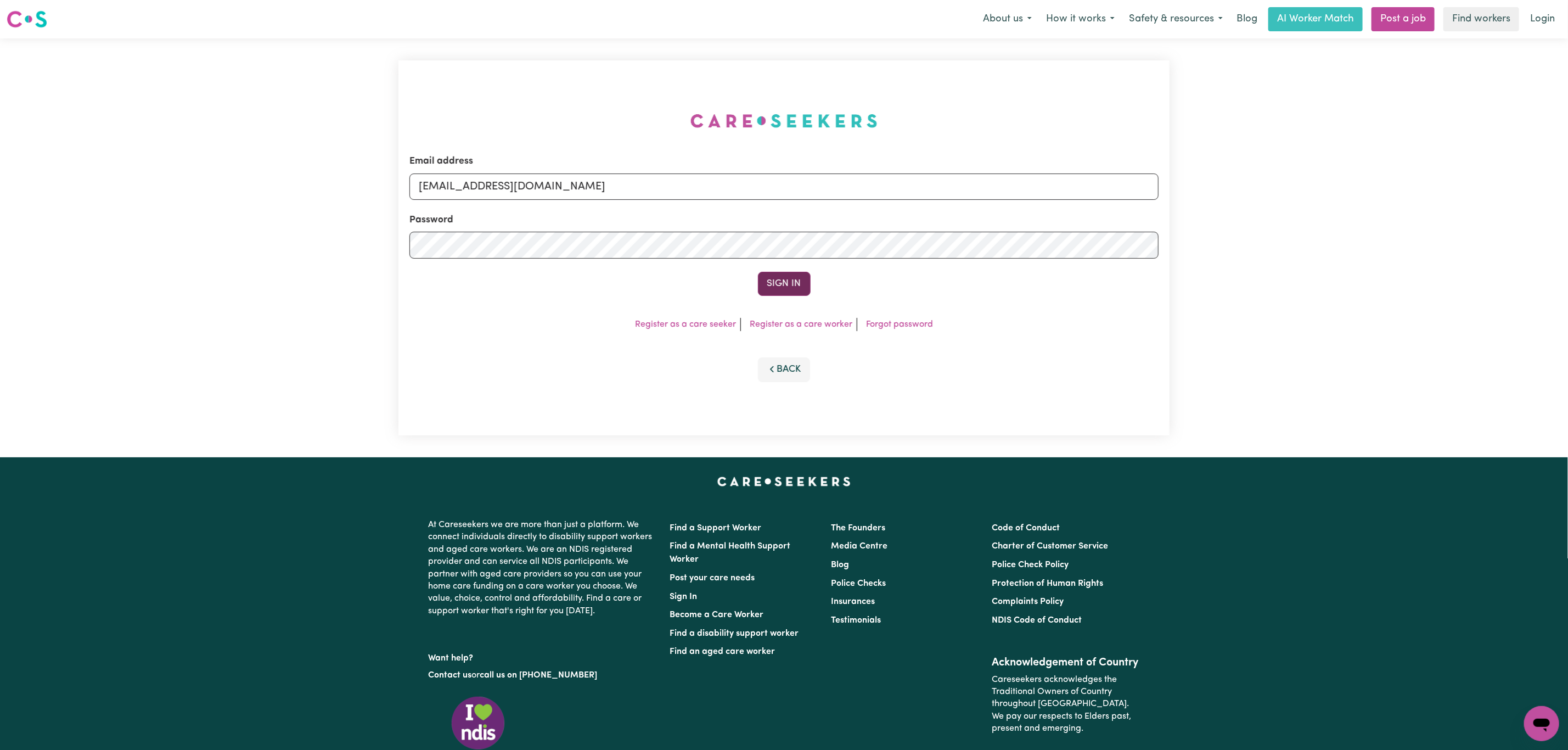
click at [783, 285] on button "Sign In" at bounding box center [784, 284] width 53 height 24
